Goal: Check status: Check status

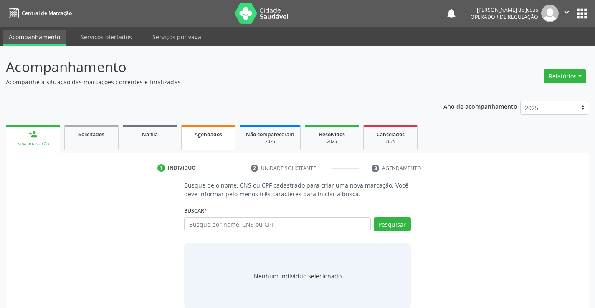
click at [202, 133] on span "Agendados" at bounding box center [208, 134] width 28 height 7
select select "9"
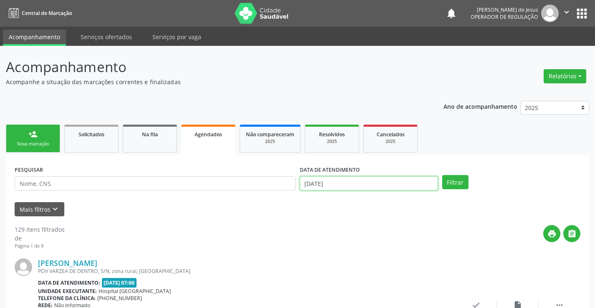
click at [354, 183] on input "[DATE]" at bounding box center [369, 184] width 138 height 14
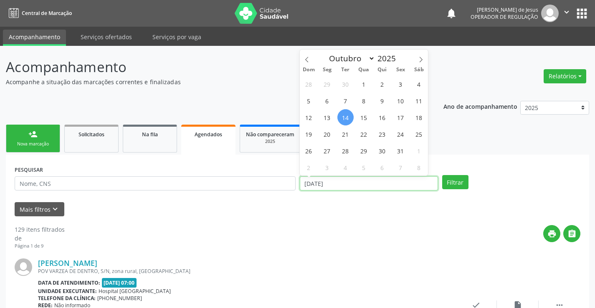
click at [354, 183] on input "[DATE]" at bounding box center [369, 184] width 138 height 14
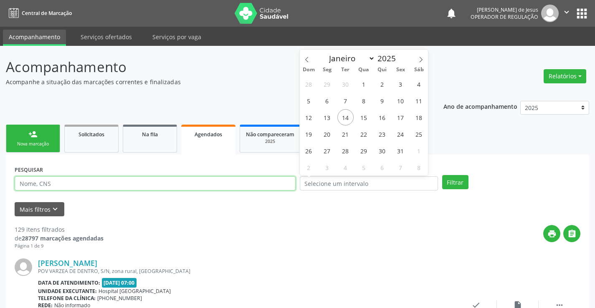
click at [267, 181] on input "text" at bounding box center [155, 184] width 281 height 14
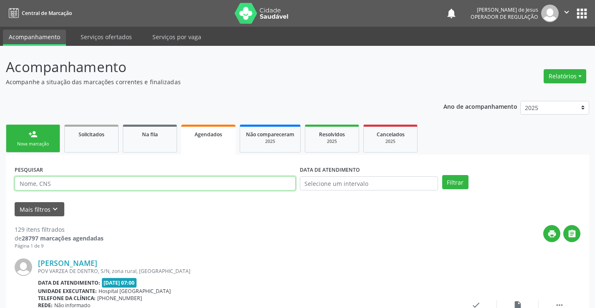
click at [267, 181] on input "text" at bounding box center [155, 184] width 281 height 14
type input "703609024299032"
click at [442, 175] on button "Filtrar" at bounding box center [455, 182] width 26 height 14
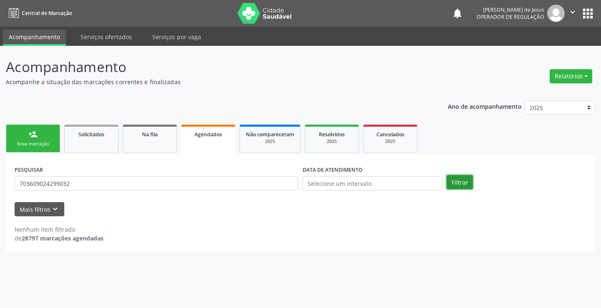
click at [462, 182] on button "Filtrar" at bounding box center [460, 182] width 26 height 14
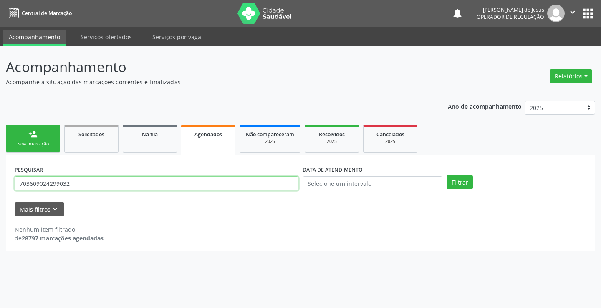
click at [292, 181] on input "703609024299032" at bounding box center [157, 184] width 284 height 14
type input "[PERSON_NAME]"
click at [447, 175] on button "Filtrar" at bounding box center [460, 182] width 26 height 14
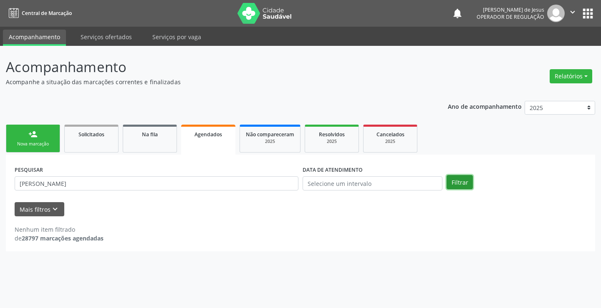
click at [456, 185] on button "Filtrar" at bounding box center [460, 182] width 26 height 14
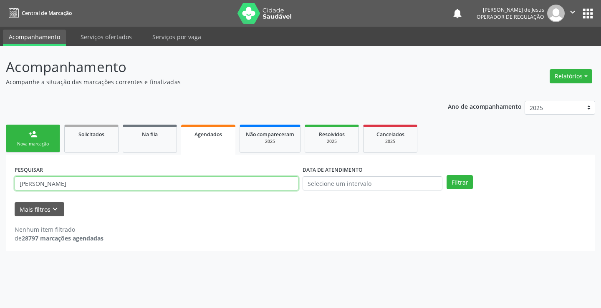
click at [234, 185] on input "[PERSON_NAME]" at bounding box center [157, 184] width 284 height 14
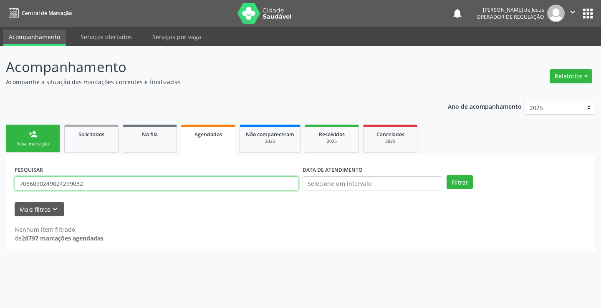
type input "7036090249024299032"
click at [447, 175] on button "Filtrar" at bounding box center [460, 182] width 26 height 14
click at [288, 180] on input "7036090249024299032" at bounding box center [157, 184] width 284 height 14
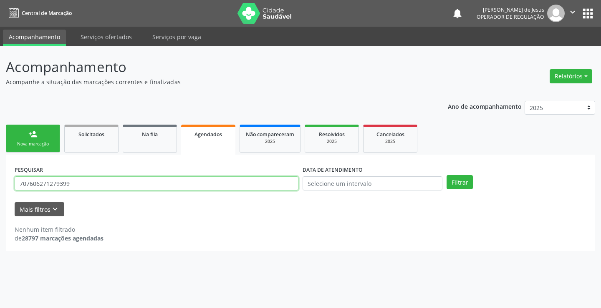
click at [447, 175] on button "Filtrar" at bounding box center [460, 182] width 26 height 14
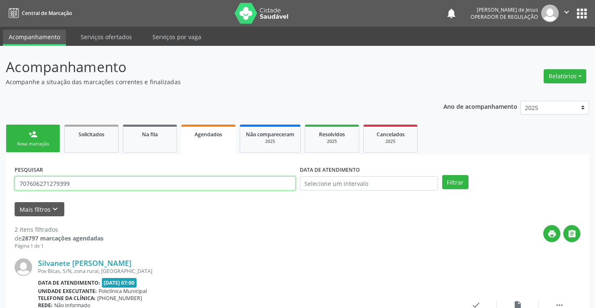
click at [196, 180] on input "707606271279399" at bounding box center [155, 184] width 281 height 14
click at [197, 179] on input "707606271279399" at bounding box center [155, 184] width 281 height 14
type input "70760627127"
click at [197, 179] on input "70760627127" at bounding box center [155, 184] width 281 height 14
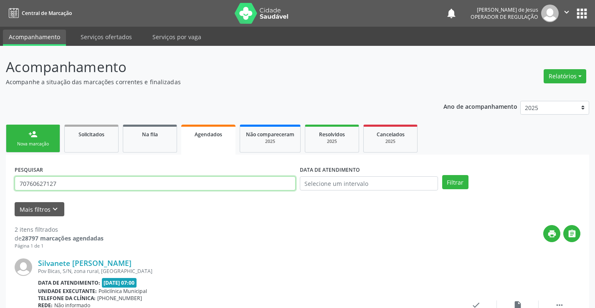
click at [197, 179] on input "70760627127" at bounding box center [155, 184] width 281 height 14
type input "700907944421299"
click at [442, 175] on button "Filtrar" at bounding box center [455, 182] width 26 height 14
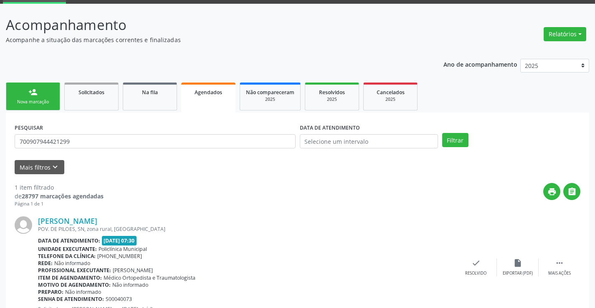
scroll to position [76, 0]
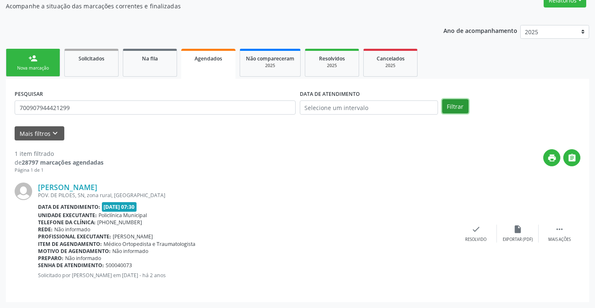
click at [454, 110] on button "Filtrar" at bounding box center [455, 106] width 26 height 14
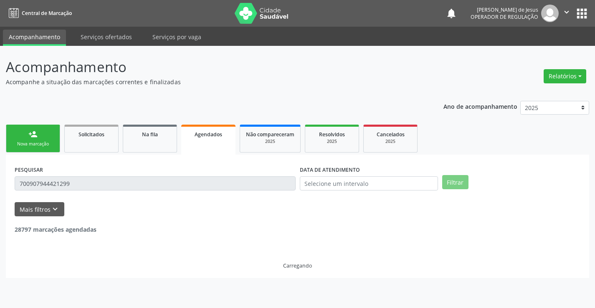
scroll to position [0, 0]
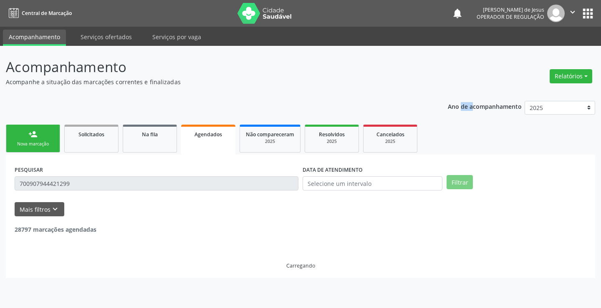
click at [454, 110] on p "Ano de acompanhamento" at bounding box center [485, 106] width 74 height 10
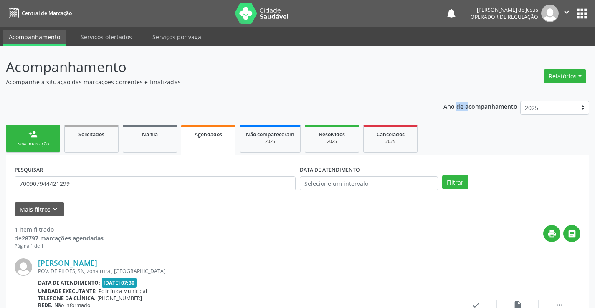
click at [197, 143] on link "Agendados" at bounding box center [208, 140] width 54 height 30
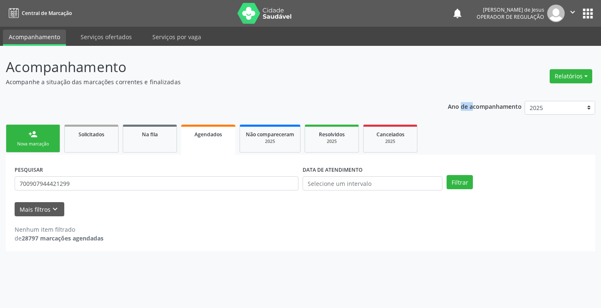
click at [197, 143] on link "Agendados" at bounding box center [208, 140] width 54 height 30
click at [175, 188] on input "700907944421299" at bounding box center [157, 184] width 284 height 14
click at [128, 178] on input "text" at bounding box center [157, 184] width 284 height 14
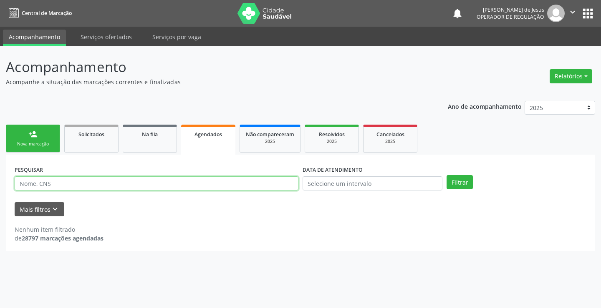
click at [128, 178] on input "text" at bounding box center [157, 184] width 284 height 14
type input "700303938666937"
click at [447, 175] on button "Filtrar" at bounding box center [460, 182] width 26 height 14
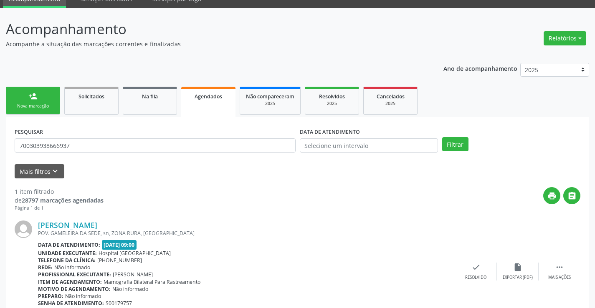
scroll to position [76, 0]
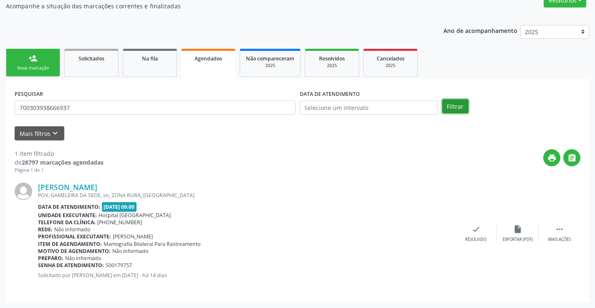
click at [443, 106] on button "Filtrar" at bounding box center [455, 106] width 26 height 14
